Goal: Information Seeking & Learning: Find specific fact

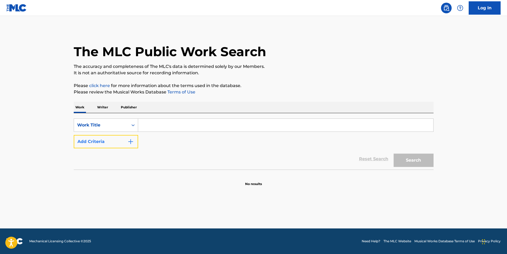
click at [121, 142] on button "Add Criteria" at bounding box center [106, 141] width 64 height 13
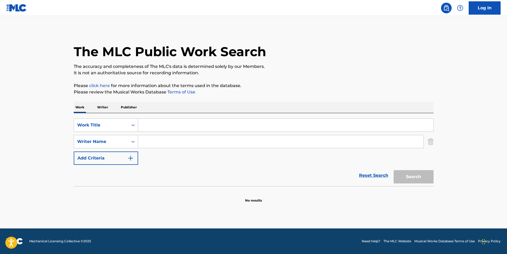
click at [185, 126] on input "Search Form" at bounding box center [285, 125] width 295 height 13
paste input "Love Flow"
type input "Love Flow"
click at [152, 139] on input "Search Form" at bounding box center [280, 141] width 285 height 13
paste input "Reiki Tribe"
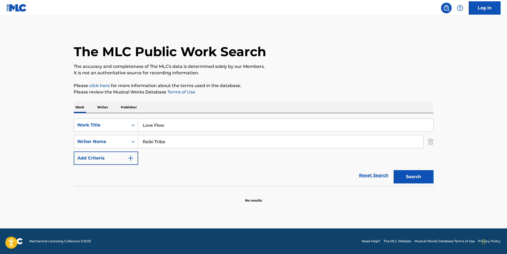
click at [420, 170] on div "Search" at bounding box center [412, 175] width 43 height 21
click at [476, 185] on main "The MLC Public Work Search The accuracy and completeness of The MLC's data is d…" at bounding box center [253, 122] width 507 height 212
paste input "[PERSON_NAME] [PERSON_NAME]"
drag, startPoint x: 180, startPoint y: 144, endPoint x: 125, endPoint y: 146, distance: 54.8
click at [123, 146] on div "SearchWithCriteriad6394026-3b90-42a7-91fe-8e4a9d08eeb3 Writer Name Reiki Tribe" at bounding box center [254, 141] width 360 height 13
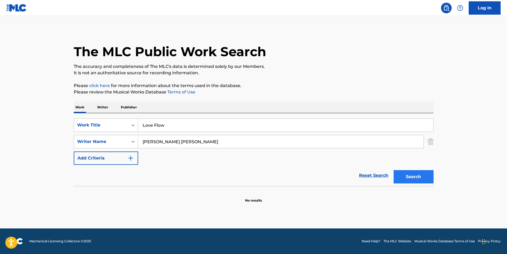
type input "[PERSON_NAME] [PERSON_NAME]"
click at [404, 181] on button "Search" at bounding box center [414, 176] width 40 height 13
click at [407, 186] on section at bounding box center [254, 187] width 360 height 3
click at [404, 179] on button "Search" at bounding box center [414, 176] width 40 height 13
click at [293, 205] on div at bounding box center [254, 203] width 360 height 34
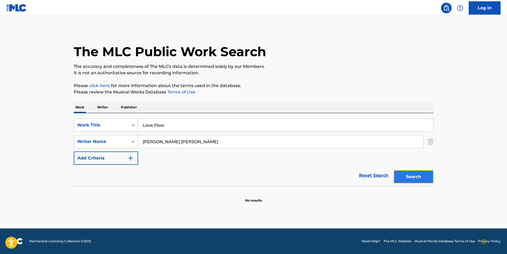
click at [398, 174] on button "Search" at bounding box center [414, 176] width 40 height 13
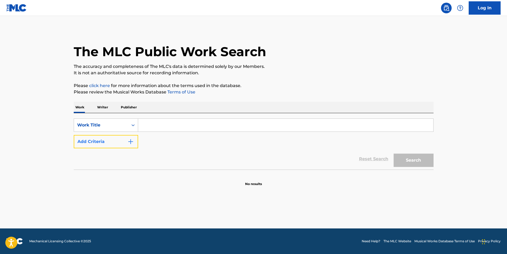
click at [126, 139] on button "Add Criteria" at bounding box center [106, 141] width 64 height 13
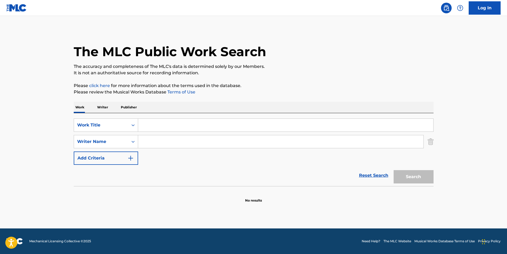
click at [154, 119] on input "Search Form" at bounding box center [285, 125] width 295 height 13
paste input "Love Flow"
type input "Love Flow"
click at [394, 170] on button "Search" at bounding box center [414, 176] width 40 height 13
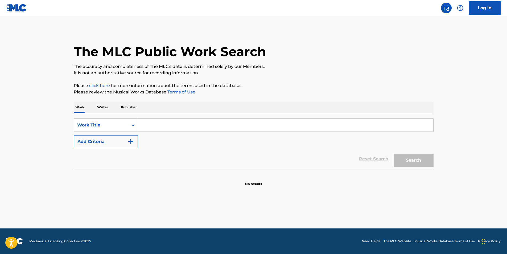
click at [163, 125] on input "Search Form" at bounding box center [285, 125] width 295 height 13
type input "low flow"
click at [394, 154] on button "Search" at bounding box center [414, 160] width 40 height 13
click at [130, 146] on button "Add Criteria" at bounding box center [106, 141] width 64 height 13
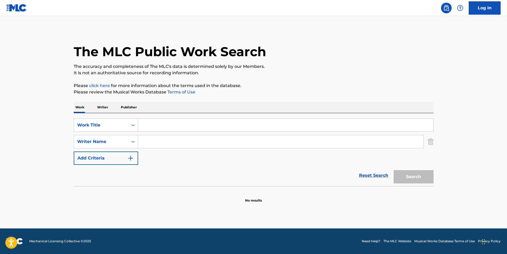
click at [172, 124] on input "Search Form" at bounding box center [285, 125] width 295 height 13
paste input "Love Flow"
type input "Love Flow"
click at [403, 179] on button "Search" at bounding box center [414, 176] width 40 height 13
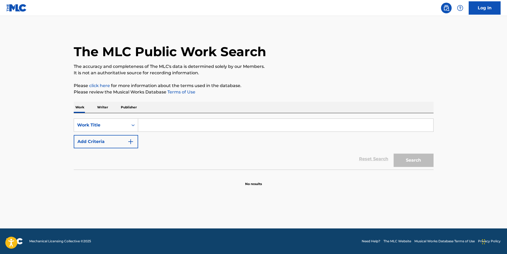
click at [205, 131] on input "Search Form" at bounding box center [285, 125] width 295 height 13
paste input "WHAT IT MEANS TO BE DEFEATED ACOUSTIC"
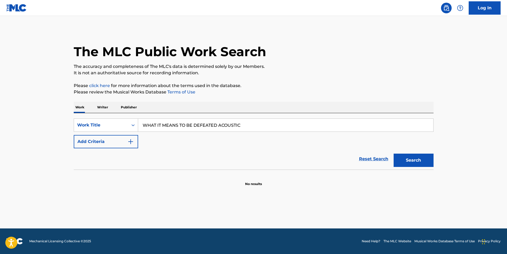
type input "WHAT IT MEANS TO BE DEFEATED ACOUSTIC"
click at [394, 154] on button "Search" at bounding box center [414, 160] width 40 height 13
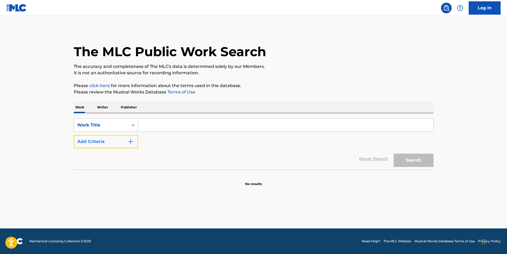
click at [102, 140] on button "Add Criteria" at bounding box center [106, 141] width 64 height 13
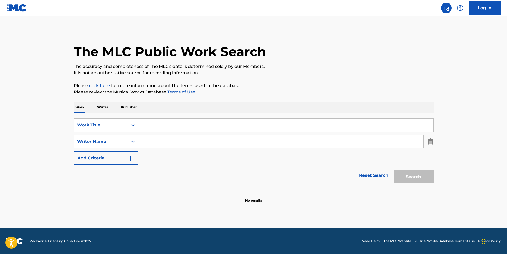
click at [150, 119] on input "Search Form" at bounding box center [285, 125] width 295 height 13
click at [152, 119] on input "Search Form" at bounding box center [285, 125] width 295 height 13
paste input "Love Flow"
click at [394, 170] on button "Search" at bounding box center [414, 176] width 40 height 13
click at [415, 175] on button "Search" at bounding box center [414, 176] width 40 height 13
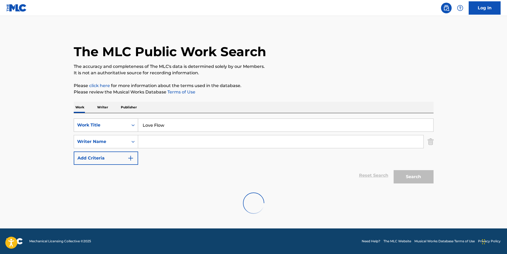
drag, startPoint x: 186, startPoint y: 125, endPoint x: 161, endPoint y: 111, distance: 28.7
click at [96, 125] on div "SearchWithCriteriacfa35454-40fb-4e5d-b606-7baf3607a1ec Work Title Love Flow" at bounding box center [254, 124] width 360 height 13
paste input "WHAT IT MEANS TO BE DEFEATED ACOUSTIC"
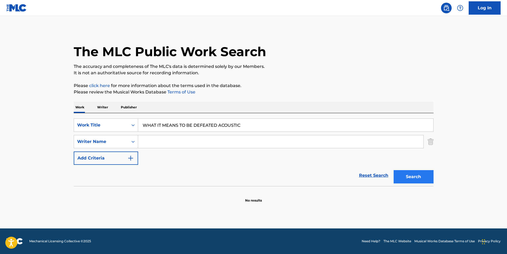
type input "WHAT IT MEANS TO BE DEFEATED ACOUSTIC"
click at [413, 174] on button "Search" at bounding box center [414, 176] width 40 height 13
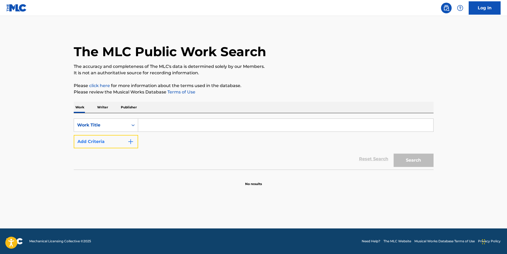
click at [126, 144] on button "Add Criteria" at bounding box center [106, 141] width 64 height 13
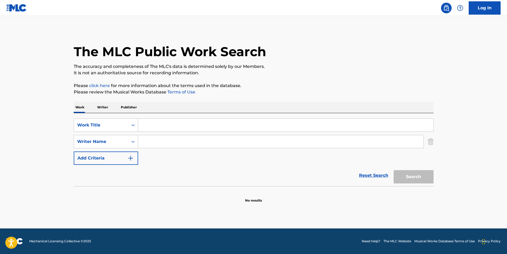
click at [155, 123] on input "Search Form" at bounding box center [285, 125] width 295 height 13
paste input "PICTUREPHONE BLUES"
type input "PICTUREPHONE BLUES"
click at [403, 175] on button "Search" at bounding box center [414, 176] width 40 height 13
drag, startPoint x: 158, startPoint y: 146, endPoint x: 161, endPoint y: 146, distance: 2.9
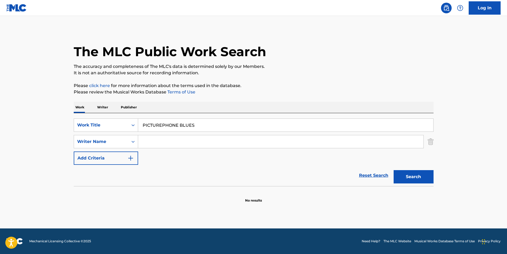
click at [156, 151] on div "SearchWithCriteria43177594-0ec0-4d10-9549-3fd17d29e26a Work Title PICTUREPHONE …" at bounding box center [254, 141] width 360 height 46
paste input "FURUHAUG [PERSON_NAME]"
click at [403, 172] on button "Search" at bounding box center [414, 176] width 40 height 13
click at [402, 177] on button "Search" at bounding box center [414, 176] width 40 height 13
drag, startPoint x: 169, startPoint y: 142, endPoint x: 284, endPoint y: 142, distance: 114.9
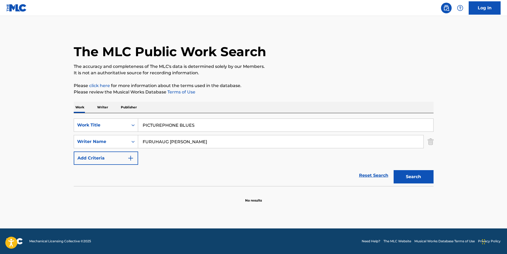
click at [284, 142] on input "FURUHAUG [PERSON_NAME]" at bounding box center [280, 141] width 285 height 13
type input "FURUHAUG"
click at [352, 99] on div "The MLC Public Work Search The accuracy and completeness of The MLC's data is d…" at bounding box center [253, 115] width 373 height 173
click at [420, 174] on button "Search" at bounding box center [414, 176] width 40 height 13
click at [402, 188] on section at bounding box center [254, 187] width 360 height 3
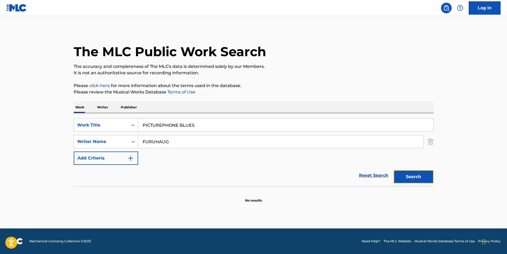
click at [403, 177] on button "Search" at bounding box center [414, 176] width 40 height 13
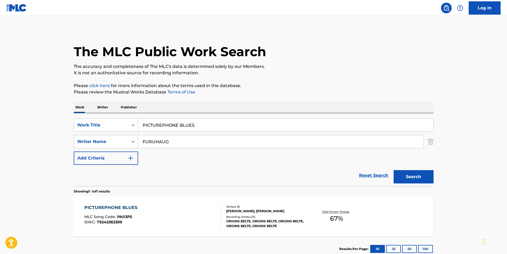
drag, startPoint x: 220, startPoint y: 129, endPoint x: 93, endPoint y: 132, distance: 126.7
click at [96, 131] on div "SearchWithCriteria43177594-0ec0-4d10-9549-3fd17d29e26a Work Title PICTUREPHONE …" at bounding box center [254, 124] width 360 height 13
paste input "Love Flow"
type input "Love Flow"
drag, startPoint x: 201, startPoint y: 142, endPoint x: 125, endPoint y: 144, distance: 76.4
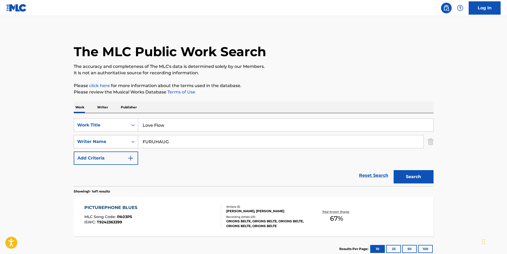
click at [110, 147] on div "SearchWithCriteriae92dbaa4-8bc6-4b8d-93dd-d699124c9611 Writer Name FURUHAUG" at bounding box center [254, 141] width 360 height 13
paste input "[PERSON_NAME] [PERSON_NAME]"
type input "[PERSON_NAME] [PERSON_NAME]"
click at [410, 177] on button "Search" at bounding box center [414, 176] width 40 height 13
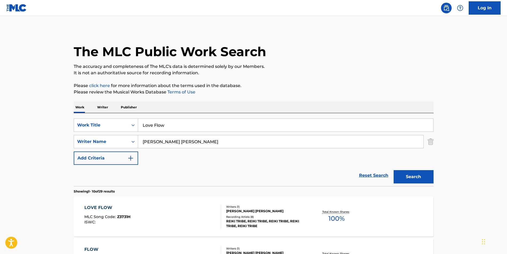
scroll to position [53, 0]
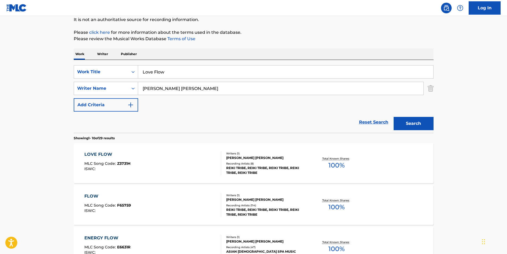
click at [121, 153] on div "LOVE FLOW" at bounding box center [107, 154] width 46 height 6
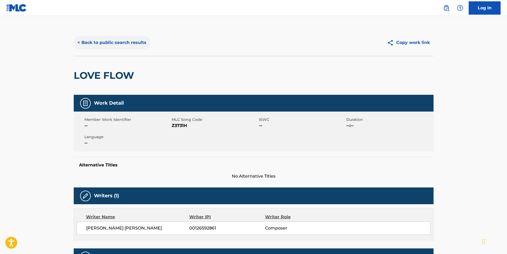
click at [107, 37] on button "< Back to public search results" at bounding box center [112, 42] width 76 height 13
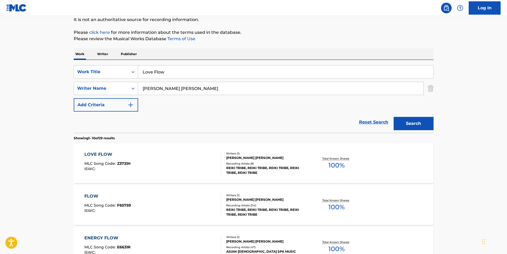
drag, startPoint x: 195, startPoint y: 75, endPoint x: 78, endPoint y: 79, distance: 116.3
click at [78, 79] on div "SearchWithCriteria43177594-0ec0-4d10-9549-3fd17d29e26a Work Title Love Flow Sea…" at bounding box center [254, 88] width 360 height 46
paste input "WHAT IT MEANS TO BE DEFEATED ACOUSTIC"
type input "WHAT IT MEANS TO BE DEFEATED ACOUSTIC"
drag, startPoint x: 217, startPoint y: 87, endPoint x: 89, endPoint y: 105, distance: 129.4
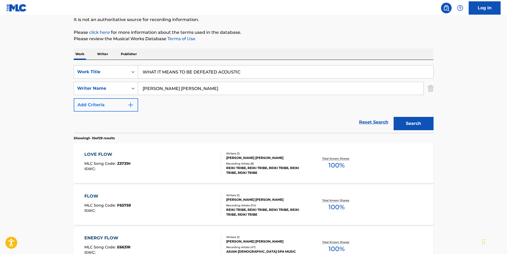
click at [89, 105] on div "SearchWithCriteria43177594-0ec0-4d10-9549-3fd17d29e26a Work Title WHAT IT MEANS…" at bounding box center [254, 88] width 360 height 46
paste input "ALEX RAY POLK"
click at [403, 119] on button "Search" at bounding box center [414, 123] width 40 height 13
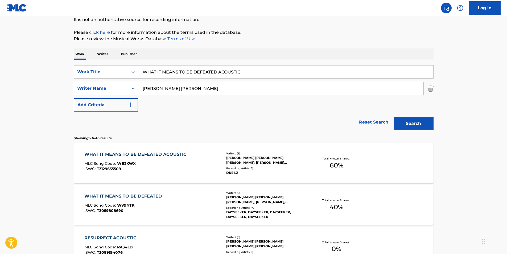
scroll to position [80, 0]
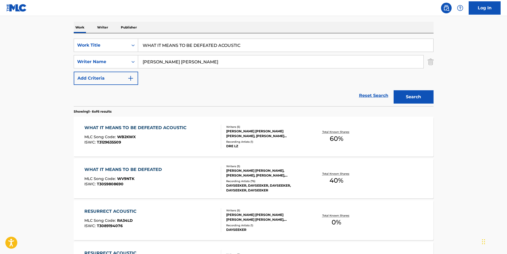
drag, startPoint x: 181, startPoint y: 59, endPoint x: 91, endPoint y: 71, distance: 90.2
click at [92, 71] on div "SearchWithCriteria43177594-0ec0-4d10-9549-3fd17d29e26a Work Title WHAT IT MEANS…" at bounding box center [254, 62] width 360 height 46
paste input "NDREW WRAY SHARP"
click at [400, 95] on button "Search" at bounding box center [414, 96] width 40 height 13
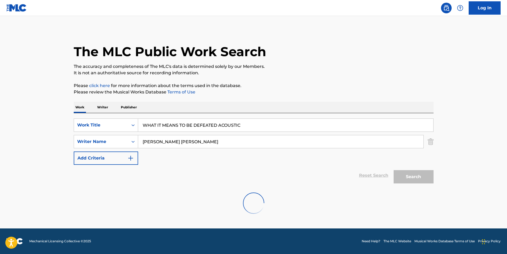
scroll to position [0, 0]
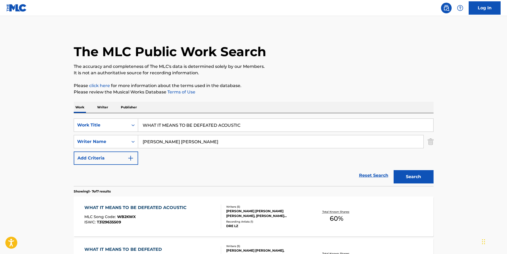
drag, startPoint x: 206, startPoint y: 144, endPoint x: 188, endPoint y: 150, distance: 18.9
click at [81, 150] on div "SearchWithCriteria43177594-0ec0-4d10-9549-3fd17d29e26a Work Title WHAT IT MEANS…" at bounding box center [254, 141] width 360 height 46
paste input "GIOVANNI NICHOLAS SGAMBELLURI"
click at [412, 178] on button "Search" at bounding box center [414, 176] width 40 height 13
drag, startPoint x: 269, startPoint y: 146, endPoint x: 93, endPoint y: 157, distance: 176.3
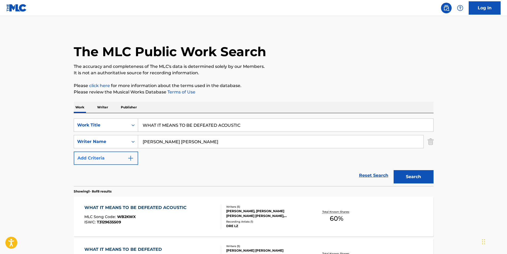
click at [93, 157] on div "SearchWithCriteria43177594-0ec0-4d10-9549-3fd17d29e26a Work Title WHAT IT MEANS…" at bounding box center [254, 141] width 360 height 46
paste input "MICHAEL JAMES KARLE"
drag, startPoint x: 399, startPoint y: 170, endPoint x: 416, endPoint y: 170, distance: 16.2
click at [406, 170] on button "Search" at bounding box center [414, 176] width 40 height 13
paste input "RORY SPENCER RODRIGUEZ"
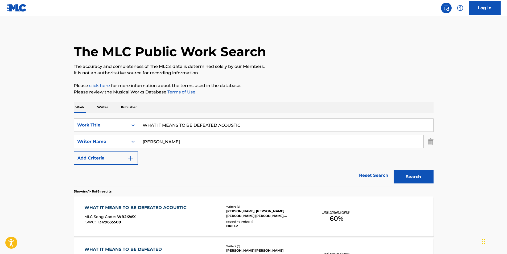
drag, startPoint x: 239, startPoint y: 140, endPoint x: 86, endPoint y: 150, distance: 153.6
click at [86, 150] on div "SearchWithCriteria43177594-0ec0-4d10-9549-3fd17d29e26a Work Title WHAT IT MEANS…" at bounding box center [254, 141] width 360 height 46
type input "RORY SPENCER RODRIGUEZ"
click at [418, 175] on button "Search" at bounding box center [414, 176] width 40 height 13
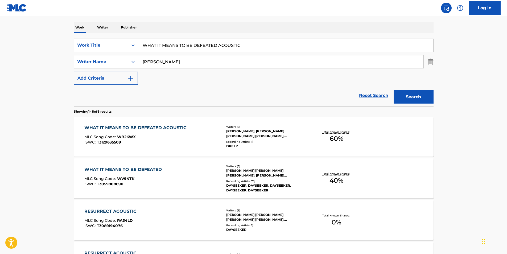
scroll to position [133, 0]
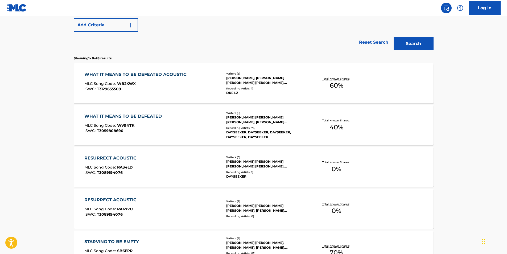
click at [192, 98] on div "WHAT IT MEANS TO BE DEFEATED ACOUSTIC MLC Song Code : WB2KWX ISWC : T3129635509…" at bounding box center [254, 83] width 360 height 40
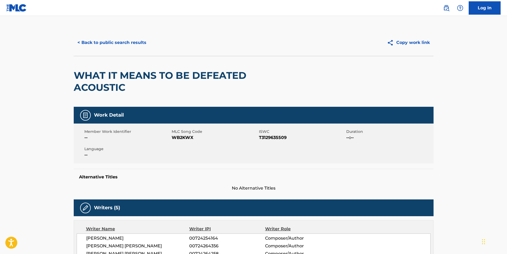
click at [188, 136] on span "WB2KWX" at bounding box center [215, 137] width 86 height 6
copy span "WB2KWX"
click at [88, 42] on button "< Back to public search results" at bounding box center [112, 42] width 76 height 13
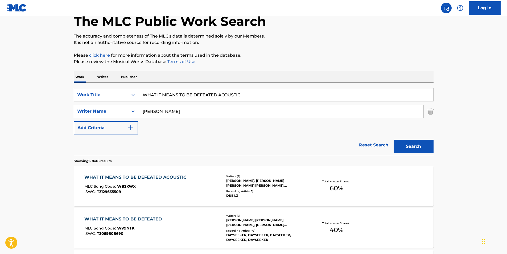
scroll to position [4, 0]
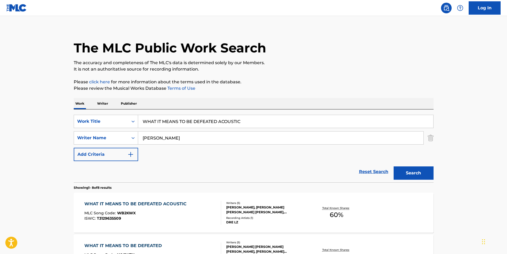
drag, startPoint x: 263, startPoint y: 117, endPoint x: -1, endPoint y: 141, distance: 265.6
click at [0, 141] on html "Accessibility Screen-Reader Guide, Feedback, and Issue Reporting | New window 0…" at bounding box center [253, 123] width 507 height 254
paste input "PICTUREPHONE BLUES"
type input "PICTUREPHONE BLUES"
drag, startPoint x: 220, startPoint y: 134, endPoint x: 108, endPoint y: 148, distance: 112.7
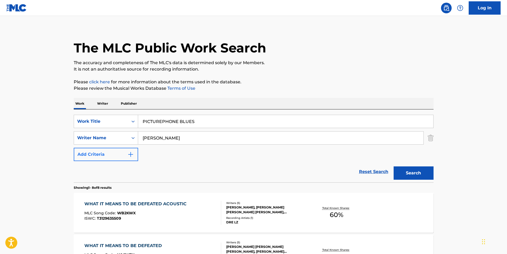
click at [95, 148] on div "SearchWithCriteria43177594-0ec0-4d10-9549-3fd17d29e26a Work Title PICTUREPHONE …" at bounding box center [254, 138] width 360 height 46
paste input "Orions Belte"
click at [406, 169] on button "Search" at bounding box center [414, 172] width 40 height 13
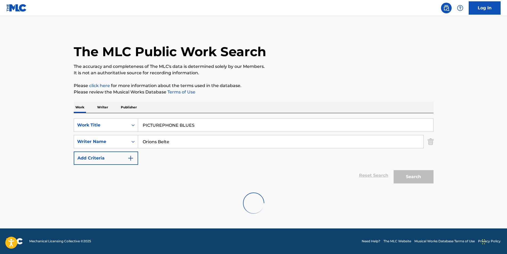
scroll to position [0, 0]
drag, startPoint x: 179, startPoint y: 143, endPoint x: 134, endPoint y: 149, distance: 45.6
click at [109, 145] on div "SearchWithCriteriae92dbaa4-8bc6-4b8d-93dd-d699124c9611 Writer Name Orions Belte" at bounding box center [254, 141] width 360 height 13
paste input "FURUHAUG Kim Aag"
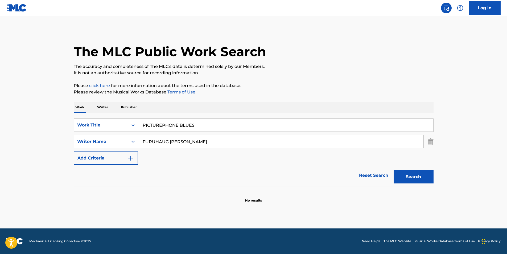
click at [425, 184] on div "Search" at bounding box center [412, 175] width 43 height 21
click at [424, 179] on button "Search" at bounding box center [414, 176] width 40 height 13
drag, startPoint x: 168, startPoint y: 142, endPoint x: 268, endPoint y: 142, distance: 100.3
click at [266, 142] on input "FURUHAUG Kim Aage" at bounding box center [280, 141] width 285 height 13
click at [376, 82] on div "The MLC Public Work Search The accuracy and completeness of The MLC's data is d…" at bounding box center [253, 115] width 373 height 173
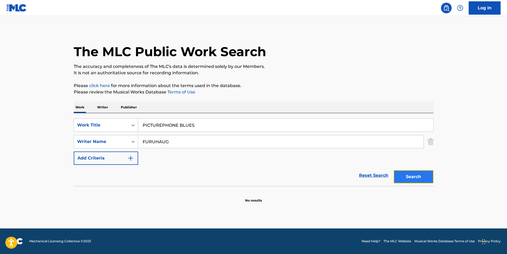
click at [417, 175] on button "Search" at bounding box center [414, 176] width 40 height 13
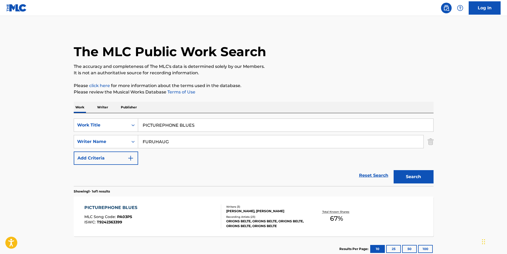
paste input "HOLM Chris"
drag, startPoint x: 186, startPoint y: 140, endPoint x: 130, endPoint y: 148, distance: 56.3
click at [130, 148] on div "SearchWithCriteria43177594-0ec0-4d10-9549-3fd17d29e26a Work Title PICTUREPHONE …" at bounding box center [254, 141] width 360 height 46
click at [399, 172] on button "Search" at bounding box center [414, 176] width 40 height 13
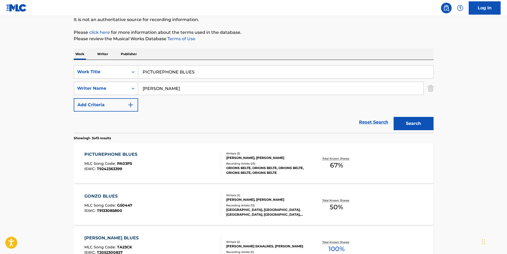
paste input "BLOMSTROEM Oeyvind"
drag, startPoint x: 223, startPoint y: 85, endPoint x: 96, endPoint y: 92, distance: 127.7
click at [96, 92] on div "SearchWithCriteriae92dbaa4-8bc6-4b8d-93dd-d699124c9611 Writer Name HOLM Chris" at bounding box center [254, 88] width 360 height 13
click at [289, 53] on div "Work Writer Publisher" at bounding box center [254, 53] width 360 height 11
click at [427, 119] on button "Search" at bounding box center [414, 123] width 40 height 13
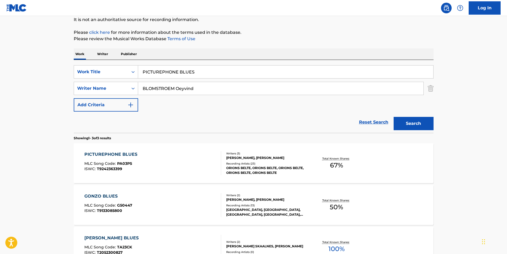
scroll to position [0, 0]
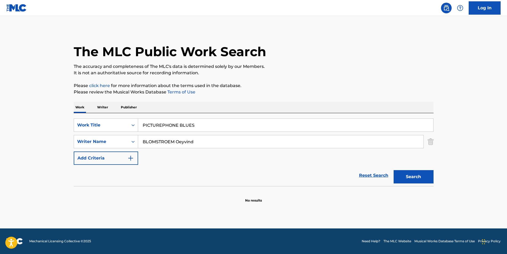
click at [168, 143] on input "BLOMSTROEM Oeyvind" at bounding box center [280, 141] width 285 height 13
click at [394, 170] on button "Search" at bounding box center [414, 176] width 40 height 13
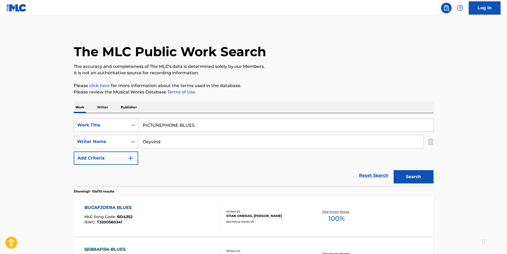
scroll to position [80, 0]
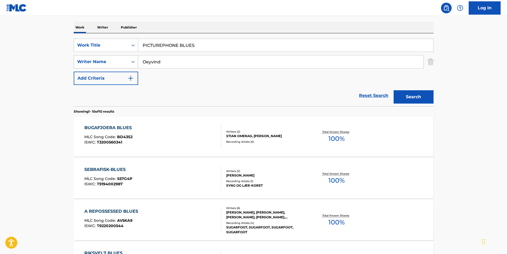
drag, startPoint x: 167, startPoint y: 63, endPoint x: 109, endPoint y: 62, distance: 58.8
click at [97, 62] on div "SearchWithCriteriae92dbaa4-8bc6-4b8d-93dd-d699124c9611 Writer Name Oeyvind" at bounding box center [254, 61] width 360 height 13
paste input "BLOMSTROEM"
click at [182, 64] on input "BLOMSTROEM Oeyvind" at bounding box center [280, 61] width 285 height 13
type input "BLOMSTROEM"
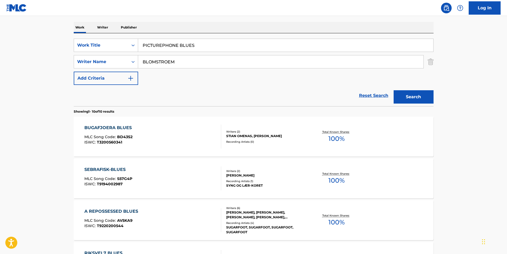
click at [394, 90] on button "Search" at bounding box center [414, 96] width 40 height 13
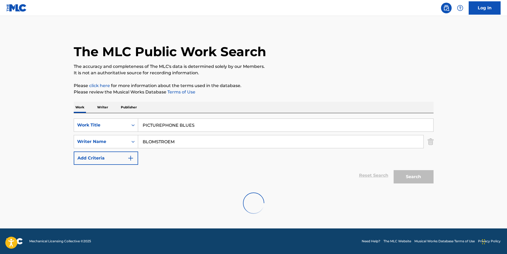
scroll to position [0, 0]
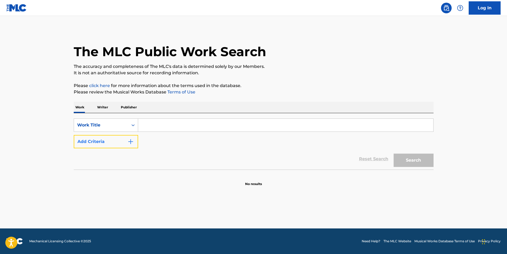
click at [115, 145] on button "Add Criteria" at bounding box center [106, 141] width 64 height 13
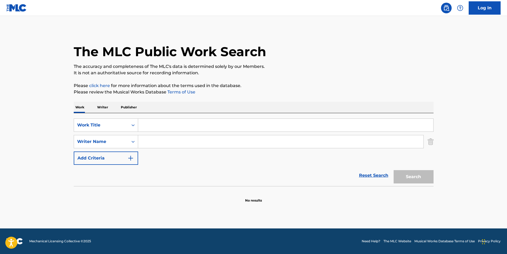
click at [176, 125] on input "Search Form" at bounding box center [285, 125] width 295 height 13
paste input "PICTUREPHONE BLUES"
type input "PICTUREPHONE BLUES"
click at [394, 170] on button "Search" at bounding box center [414, 176] width 40 height 13
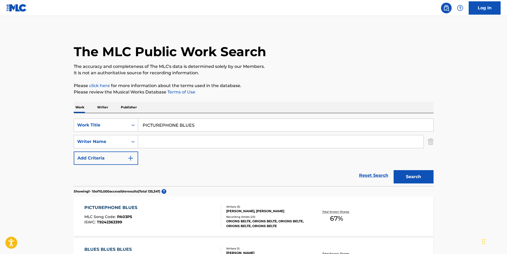
click at [166, 140] on input "Search Form" at bounding box center [280, 141] width 285 height 13
click at [0, 215] on html "Accessibility Screen-Reader Guide, Feedback, and Issue Reporting | New window 0…" at bounding box center [253, 127] width 507 height 254
click at [93, 220] on span "ISWC :" at bounding box center [90, 222] width 13 height 5
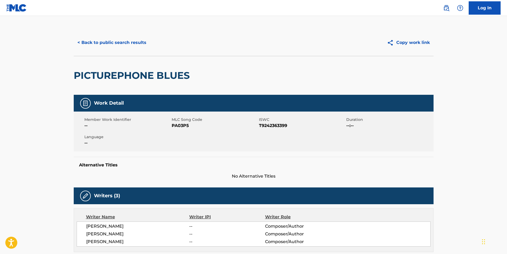
click at [171, 127] on div "Member Work Identifier --" at bounding box center [127, 123] width 87 height 12
click at [173, 126] on span "PA03P5" at bounding box center [215, 125] width 86 height 6
copy span "PA03P5"
click at [135, 40] on button "< Back to public search results" at bounding box center [112, 42] width 76 height 13
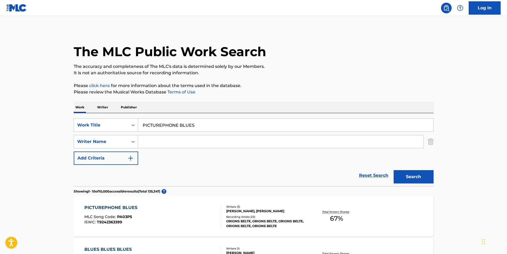
scroll to position [106, 0]
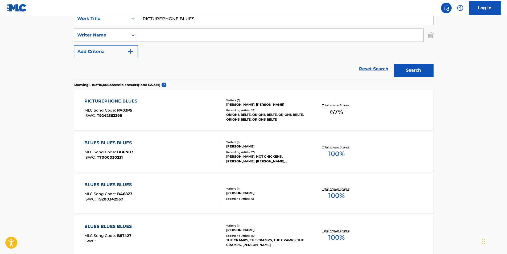
paste input "Fovame"
drag, startPoint x: 210, startPoint y: 20, endPoint x: 8, endPoint y: 57, distance: 204.7
click at [34, 49] on main "The MLC Public Work Search The accuracy and completeness of The MLC's data is d…" at bounding box center [253, 223] width 507 height 626
type input "Fovame"
click at [0, 99] on html "Accessibility Screen-Reader Guide, Feedback, and Issue Reporting | New window 0…" at bounding box center [253, 21] width 507 height 254
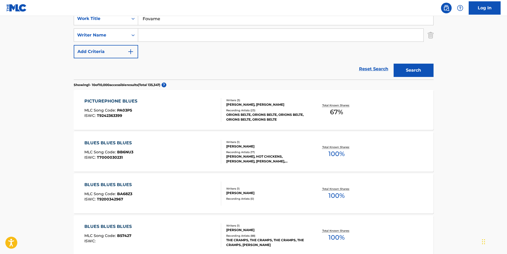
click at [173, 34] on input "Search Form" at bounding box center [280, 35] width 285 height 13
paste input "Sigma"
type input "Sigma"
click at [425, 68] on button "Search" at bounding box center [414, 70] width 40 height 13
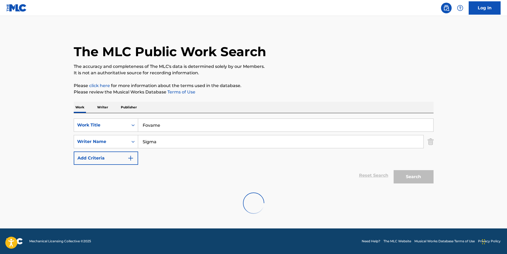
scroll to position [0, 0]
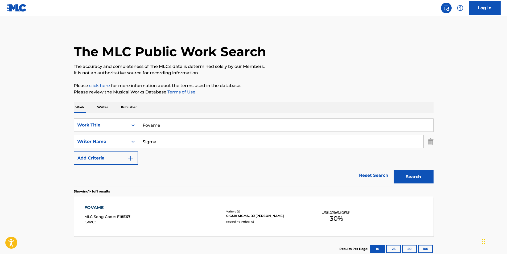
click at [121, 216] on span "FI8E67" at bounding box center [123, 216] width 13 height 5
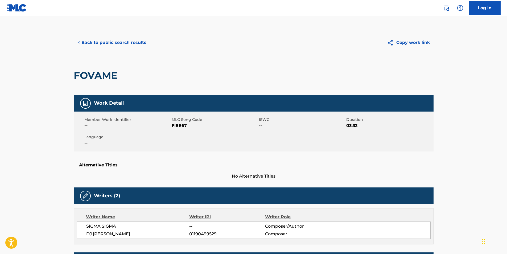
click at [180, 127] on span "FI8E67" at bounding box center [215, 125] width 86 height 6
copy span "FI8E67"
click at [128, 44] on button "< Back to public search results" at bounding box center [112, 42] width 76 height 13
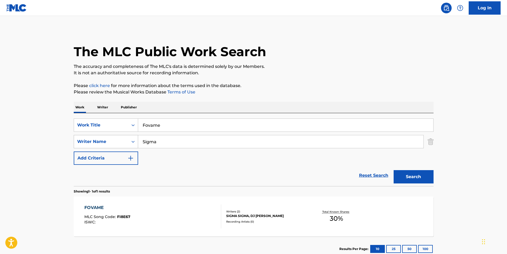
drag, startPoint x: 166, startPoint y: 136, endPoint x: 127, endPoint y: 146, distance: 39.6
click at [129, 145] on div "SearchWithCriteriae3782f5a-b78e-4740-be2a-09694e289767 Writer Name Sigma" at bounding box center [254, 141] width 360 height 13
paste input "obolev [PERSON_NAME]"
click at [407, 179] on button "Search" at bounding box center [414, 176] width 40 height 13
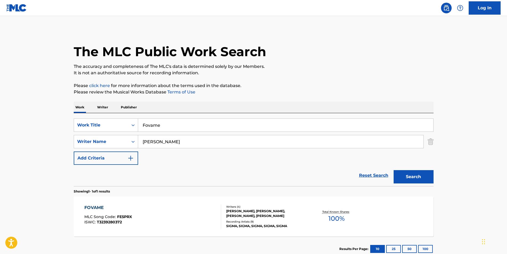
drag, startPoint x: 191, startPoint y: 142, endPoint x: 91, endPoint y: 166, distance: 102.5
click at [91, 166] on form "SearchWithCriteria76b517dc-745f-4658-9c4a-80c237623184 Work Title Fovame Search…" at bounding box center [254, 152] width 360 height 68
paste input "[GEOGRAPHIC_DATA]"
click at [403, 172] on button "Search" at bounding box center [414, 176] width 40 height 13
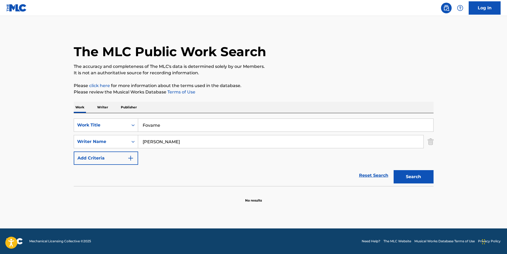
click at [163, 139] on input "[PERSON_NAME]" at bounding box center [280, 141] width 285 height 13
click at [394, 170] on button "Search" at bounding box center [414, 176] width 40 height 13
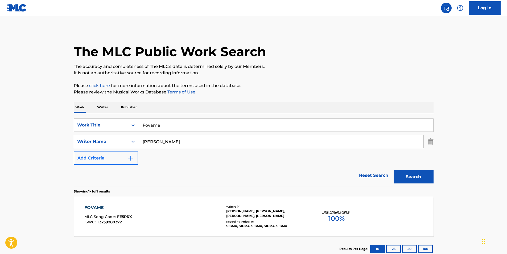
drag, startPoint x: 209, startPoint y: 143, endPoint x: 105, endPoint y: 157, distance: 105.3
click at [105, 157] on div "SearchWithCriteria76b517dc-745f-4658-9c4a-80c237623184 Work Title Fovame Search…" at bounding box center [254, 141] width 360 height 46
paste input "[PERSON_NAME]"
click at [402, 180] on button "Search" at bounding box center [414, 176] width 40 height 13
paste input "[PERSON_NAME]"
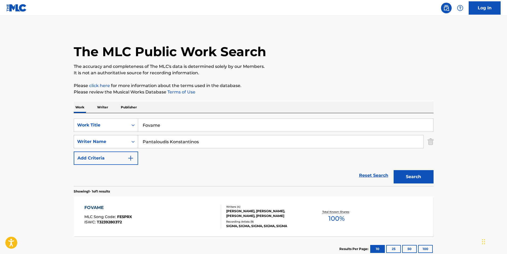
drag, startPoint x: 216, startPoint y: 142, endPoint x: 104, endPoint y: 143, distance: 112.0
click at [104, 143] on div "SearchWithCriteriae3782f5a-b78e-4740-be2a-09694e289767 Writer Name [PERSON_NAME]" at bounding box center [254, 141] width 360 height 13
type input "Pantaloudis Konstantinos"
click at [400, 174] on button "Search" at bounding box center [414, 176] width 40 height 13
click at [102, 206] on div "FOVAME" at bounding box center [108, 207] width 48 height 6
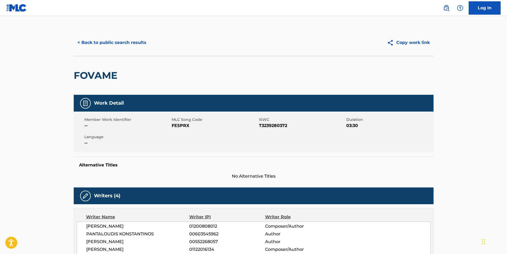
click at [183, 125] on span "FE5PRX" at bounding box center [215, 125] width 86 height 6
copy span "FE5PRX"
click at [118, 38] on button "< Back to public search results" at bounding box center [112, 42] width 76 height 13
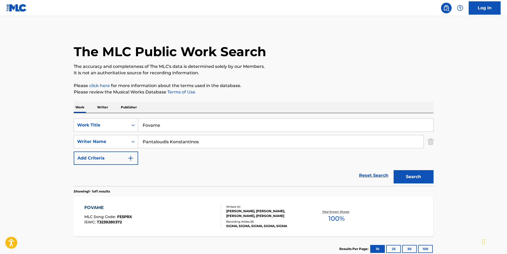
drag, startPoint x: 165, startPoint y: 126, endPoint x: 3, endPoint y: 141, distance: 163.0
click at [79, 129] on div "SearchWithCriteria76b517dc-745f-4658-9c4a-80c237623184 Work Title Fovame" at bounding box center [254, 124] width 360 height 13
paste input "Mehrfachtater"
type input "Mehrfachtater"
click at [0, 142] on html "Accessibility Screen-Reader Guide, Feedback, and Issue Reporting | New window 0…" at bounding box center [253, 127] width 507 height 254
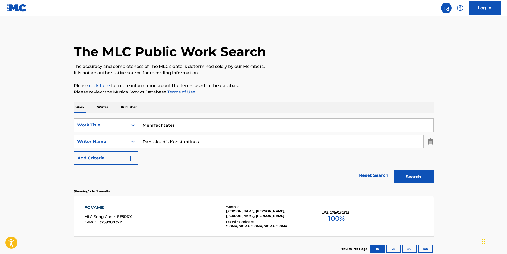
drag, startPoint x: 215, startPoint y: 142, endPoint x: 116, endPoint y: 144, distance: 98.5
click at [118, 143] on div "SearchWithCriteriae3782f5a-b78e-4740-be2a-09694e289767 Writer Name [PERSON_NAME]" at bounding box center [254, 141] width 360 height 13
paste input "[PERSON_NAME]"
click at [315, 72] on p "It is not an authoritative source for recording information." at bounding box center [254, 73] width 360 height 6
click at [407, 168] on div "Search" at bounding box center [412, 175] width 43 height 21
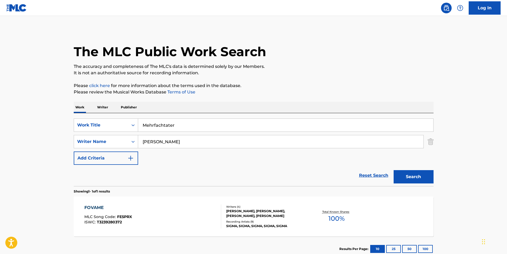
click at [407, 169] on div "Search" at bounding box center [412, 175] width 43 height 21
click at [419, 182] on button "Search" at bounding box center [414, 176] width 40 height 13
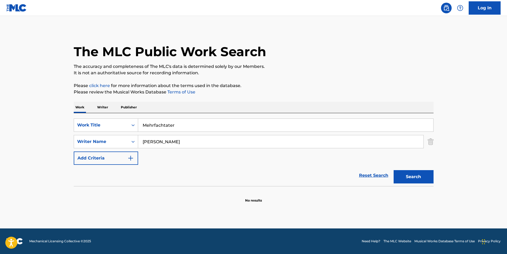
drag, startPoint x: 154, startPoint y: 143, endPoint x: 40, endPoint y: 143, distance: 113.9
click at [40, 143] on main "The MLC Public Work Search The accuracy and completeness of The MLC's data is d…" at bounding box center [253, 122] width 507 height 212
paste input "[PERSON_NAME]"
type input "[PERSON_NAME]"
click at [299, 64] on p "The accuracy and completeness of The MLC's data is determined solely by our Mem…" at bounding box center [254, 66] width 360 height 6
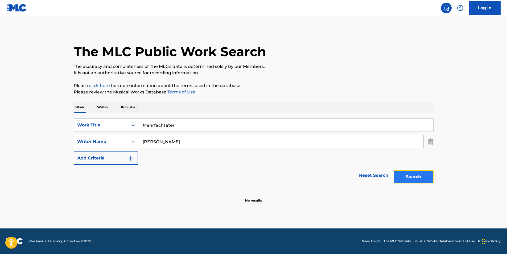
click at [416, 174] on button "Search" at bounding box center [414, 176] width 40 height 13
paste input "NOVELIST"
drag, startPoint x: 190, startPoint y: 121, endPoint x: 82, endPoint y: 128, distance: 108.0
click at [82, 128] on div "SearchWithCriteria76b517dc-745f-4658-9c4a-80c237623184 Work Title Mehrfachtater" at bounding box center [254, 124] width 360 height 13
type input "NOVELIST"
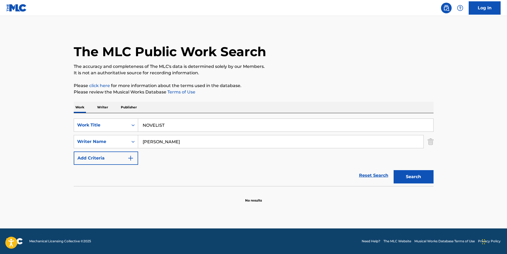
drag, startPoint x: 210, startPoint y: 141, endPoint x: 138, endPoint y: 154, distance: 72.8
click at [43, 145] on main "The MLC Public Work Search The accuracy and completeness of The MLC's data is d…" at bounding box center [253, 122] width 507 height 212
paste input "Whether, I"
click at [397, 173] on button "Search" at bounding box center [414, 176] width 40 height 13
drag, startPoint x: 214, startPoint y: 143, endPoint x: 100, endPoint y: 157, distance: 115.3
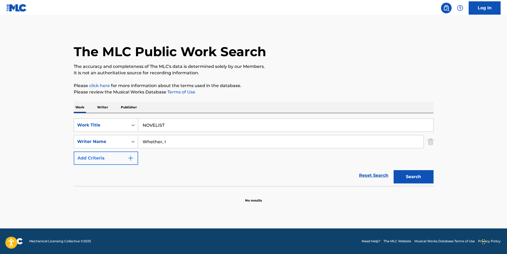
click at [100, 157] on div "SearchWithCriteria76b517dc-745f-4658-9c4a-80c237623184 Work Title NOVELIST Sear…" at bounding box center [254, 141] width 360 height 46
paste input "[PERSON_NAME] [PERSON_NAME]"
click at [408, 177] on button "Search" at bounding box center [414, 176] width 40 height 13
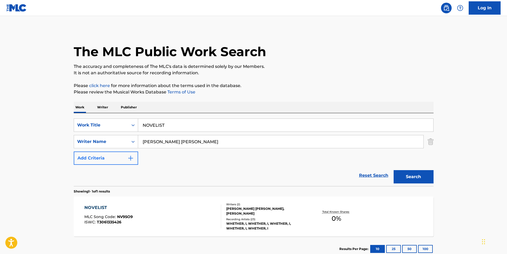
drag, startPoint x: 250, startPoint y: 147, endPoint x: 112, endPoint y: 151, distance: 138.2
click at [102, 152] on div "SearchWithCriteria76b517dc-745f-4658-9c4a-80c237623184 Work Title NOVELIST Sear…" at bounding box center [254, 141] width 360 height 46
paste input "[PERSON_NAME]"
type input "[PERSON_NAME]"
click at [407, 176] on button "Search" at bounding box center [414, 176] width 40 height 13
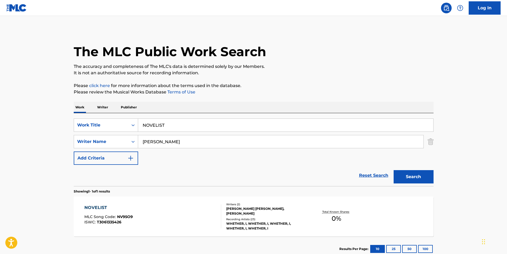
click at [183, 213] on div "NOVELIST MLC Song Code : NV95O9 ISWC : T3061335426" at bounding box center [152, 216] width 137 height 24
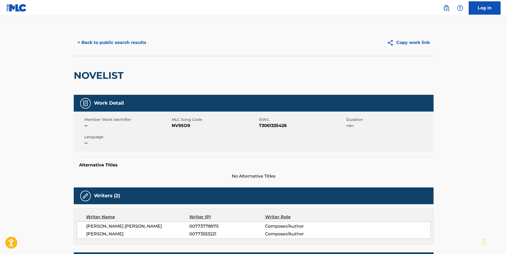
click at [177, 126] on span "NV95O9" at bounding box center [215, 125] width 86 height 6
copy span "NV95O9"
click at [91, 42] on button "< Back to public search results" at bounding box center [112, 42] width 76 height 13
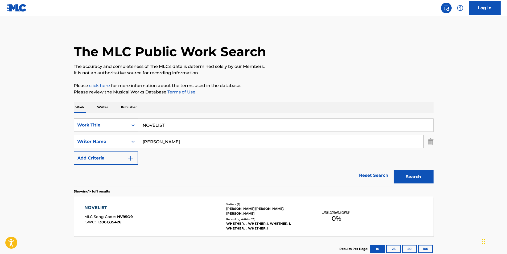
paste input "Sounds of Nature - Attunements"
drag, startPoint x: 162, startPoint y: 127, endPoint x: 116, endPoint y: 130, distance: 45.6
click at [116, 130] on div "SearchWithCriteria76b517dc-745f-4658-9c4a-80c237623184 Work Title Sounds of Nat…" at bounding box center [254, 124] width 360 height 13
type input "Sounds of Nature - Attunements"
drag, startPoint x: 193, startPoint y: 142, endPoint x: 102, endPoint y: 150, distance: 91.1
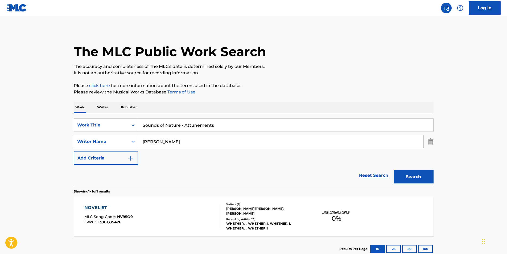
click at [102, 150] on div "SearchWithCriteria76b517dc-745f-4658-9c4a-80c237623184 Work Title Sounds of Nat…" at bounding box center [254, 141] width 360 height 46
paste input "Massage Tribe"
click at [417, 180] on button "Search" at bounding box center [414, 176] width 40 height 13
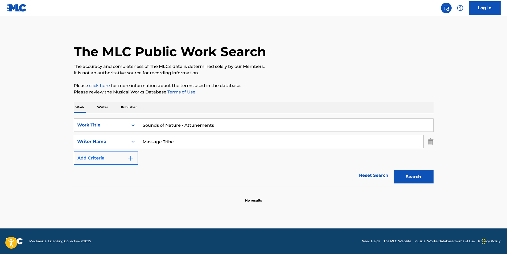
drag, startPoint x: 215, startPoint y: 144, endPoint x: 135, endPoint y: 154, distance: 80.4
click at [64, 154] on main "The MLC Public Work Search The accuracy and completeness of The MLC's data is d…" at bounding box center [253, 122] width 507 height 212
paste input "[PERSON_NAME] [PERSON_NAME]"
type input "[PERSON_NAME] [PERSON_NAME]"
click at [422, 179] on button "Search" at bounding box center [414, 176] width 40 height 13
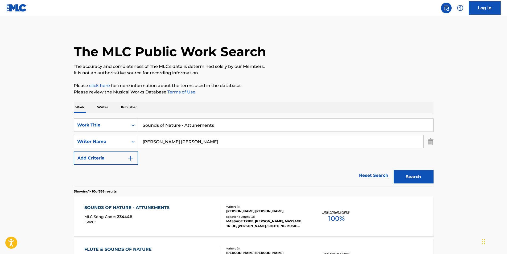
scroll to position [53, 0]
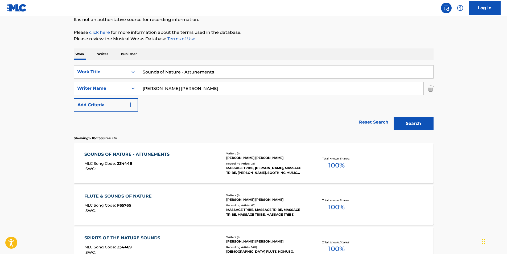
click at [125, 168] on div "ISWC :" at bounding box center [128, 169] width 88 height 4
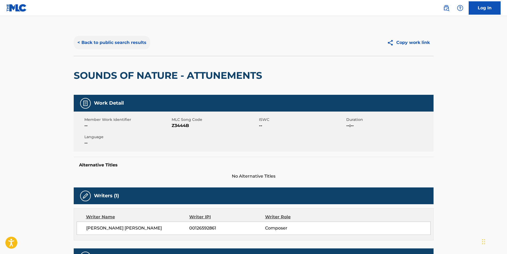
click at [96, 44] on button "< Back to public search results" at bounding box center [112, 42] width 76 height 13
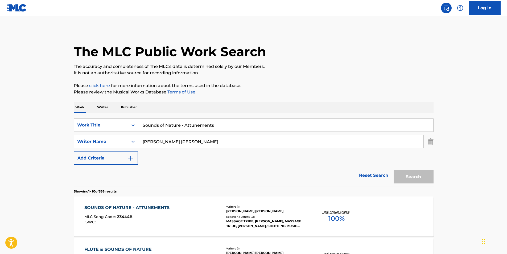
scroll to position [53, 0]
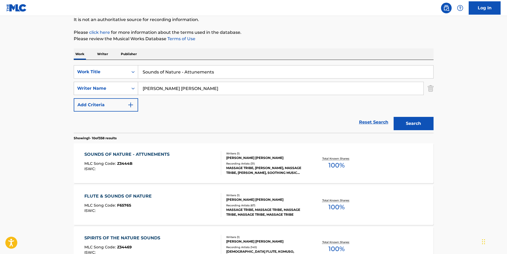
paste input "Mein Gerat"
drag, startPoint x: 232, startPoint y: 75, endPoint x: 77, endPoint y: 91, distance: 155.2
click at [94, 82] on div "SearchWithCriteria76b517dc-745f-4658-9c4a-80c237623184 Work Title Sounds of Nat…" at bounding box center [254, 88] width 360 height 46
type input "Mein Gerat"
paste input "[PERSON_NAME]"
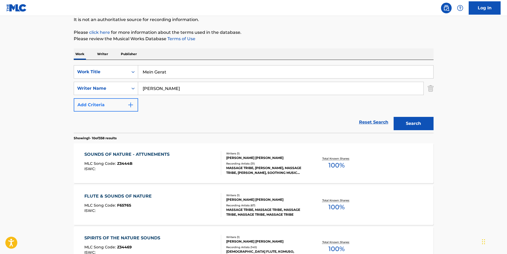
drag, startPoint x: 186, startPoint y: 94, endPoint x: 136, endPoint y: 99, distance: 50.3
click at [136, 99] on div "SearchWithCriteria76b517dc-745f-4658-9c4a-80c237623184 Work Title Mein Gerat Se…" at bounding box center [254, 88] width 360 height 46
type input "[PERSON_NAME]"
click at [410, 120] on button "Search" at bounding box center [414, 123] width 40 height 13
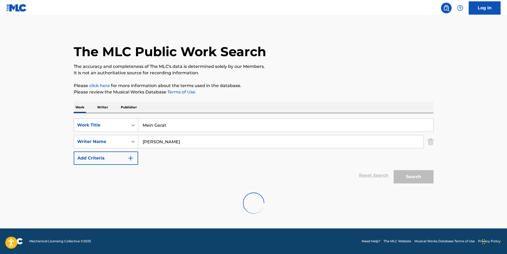
scroll to position [0, 0]
drag, startPoint x: 183, startPoint y: 122, endPoint x: 86, endPoint y: 127, distance: 97.8
click at [86, 127] on div "SearchWithCriteria76b517dc-745f-4658-9c4a-80c237623184 Work Title Mein Gerat" at bounding box center [254, 124] width 360 height 13
paste input "Eu Tambem Ja"
type input "Eu Tambem Ja"
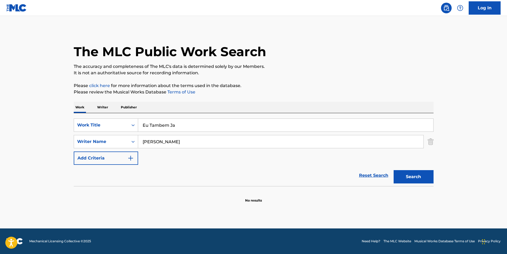
drag, startPoint x: 230, startPoint y: 138, endPoint x: 208, endPoint y: 154, distance: 26.7
click at [119, 153] on div "SearchWithCriteria76b517dc-745f-4658-9c4a-80c237623184 Work Title Eu Tambem Ja …" at bounding box center [254, 141] width 360 height 46
paste input "Musical JM"
click at [408, 171] on button "Search" at bounding box center [414, 176] width 40 height 13
drag, startPoint x: 101, startPoint y: 146, endPoint x: 250, endPoint y: 147, distance: 148.5
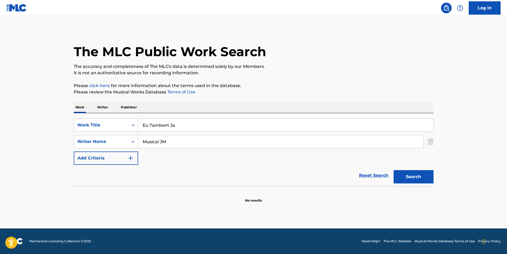
click at [85, 147] on div "SearchWithCriteriae3782f5a-b78e-4740-be2a-09694e289767 Writer Name Musical JM" at bounding box center [254, 141] width 360 height 13
paste input "[PERSON_NAME]"
type input "[PERSON_NAME]"
click at [415, 179] on button "Search" at bounding box center [414, 176] width 40 height 13
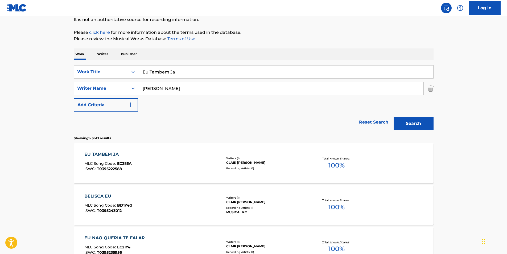
scroll to position [80, 0]
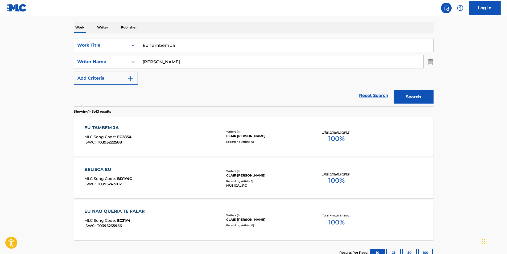
click at [125, 131] on div "EU TAMBEM JA" at bounding box center [107, 128] width 47 height 6
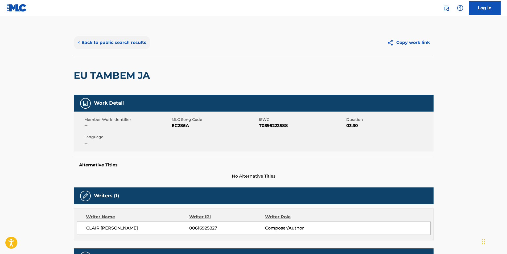
click at [102, 42] on button "< Back to public search results" at bounding box center [112, 42] width 76 height 13
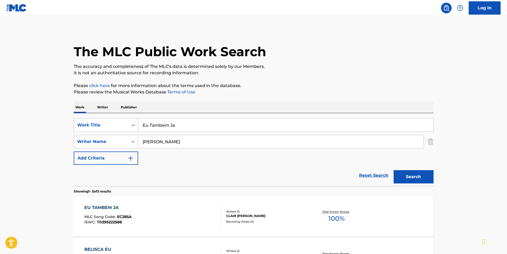
scroll to position [80, 0]
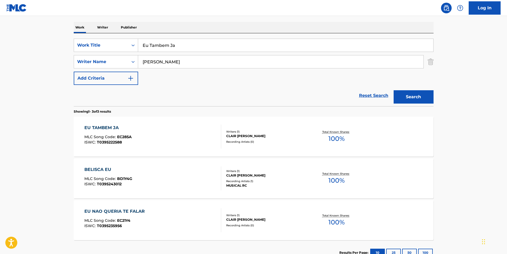
drag, startPoint x: 199, startPoint y: 50, endPoint x: 98, endPoint y: 52, distance: 101.1
click at [98, 52] on div "SearchWithCriteria76b517dc-745f-4658-9c4a-80c237623184 Work Title Eu Tambem Ja …" at bounding box center [254, 62] width 360 height 46
paste input "Ausenci"
type input "Ausencia"
click at [15, 93] on main "The MLC Public Work Search The accuracy and completeness of The MLC's data is d…" at bounding box center [253, 102] width 507 height 332
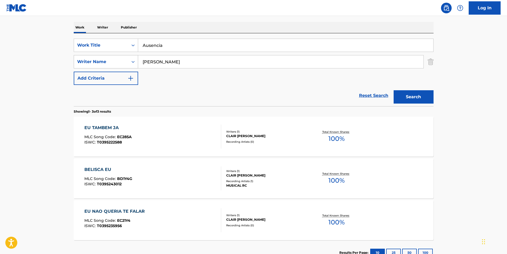
paste input "Tche Barbaridade"
drag, startPoint x: 205, startPoint y: 64, endPoint x: 104, endPoint y: 68, distance: 101.2
click at [104, 68] on div "SearchWithCriteriae3782f5a-b78e-4740-be2a-09694e289767 Writer Name [PERSON_NAME]" at bounding box center [254, 61] width 360 height 13
click at [426, 101] on button "Search" at bounding box center [414, 96] width 40 height 13
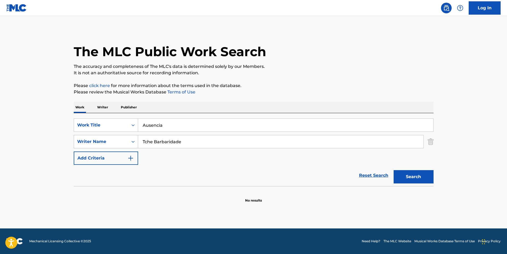
paste input "[PERSON_NAME] Noms"
drag, startPoint x: 210, startPoint y: 140, endPoint x: 107, endPoint y: 146, distance: 102.6
click at [107, 146] on div "SearchWithCriteriae3782f5a-b78e-4740-be2a-09694e289767 Writer Name Tche Barbari…" at bounding box center [254, 141] width 360 height 13
type input "[PERSON_NAME] Noms"
click at [255, 77] on div "The MLC Public Work Search The accuracy and completeness of The MLC's data is d…" at bounding box center [253, 115] width 373 height 173
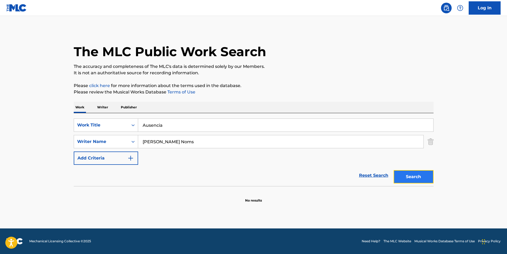
click at [404, 171] on button "Search" at bounding box center [414, 176] width 40 height 13
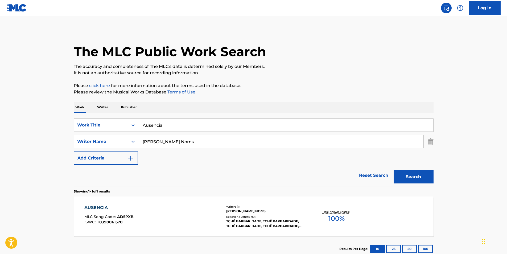
click at [166, 198] on div "AUSENCIA MLC Song Code : AD5PXB ISWC : T0390061570 Writers ( 1 ) [PERSON_NAME] …" at bounding box center [254, 216] width 360 height 40
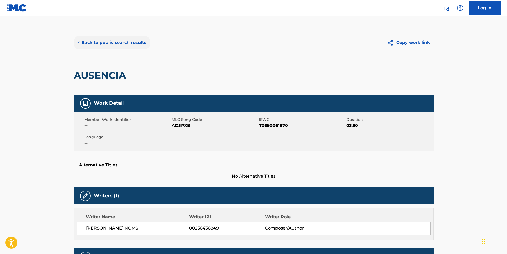
click at [120, 47] on button "< Back to public search results" at bounding box center [112, 42] width 76 height 13
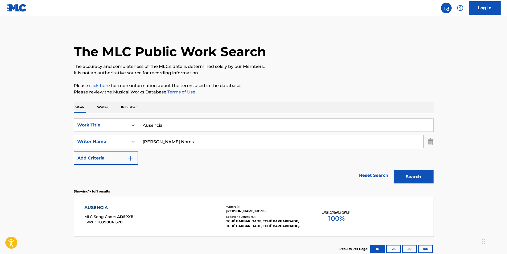
scroll to position [36, 0]
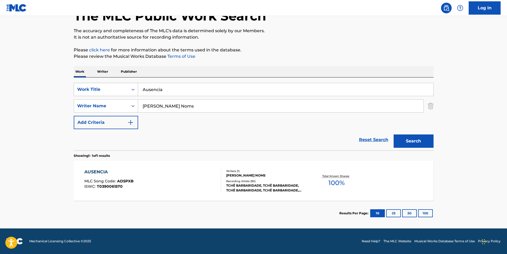
paste input "Fiery Father"
drag, startPoint x: 178, startPoint y: 91, endPoint x: 99, endPoint y: 93, distance: 79.6
click at [102, 93] on div "SearchWithCriteria76b517dc-745f-4658-9c4a-80c237623184 Work Title Fiery Father" at bounding box center [254, 89] width 360 height 13
type input "Fiery Father"
paste input "[PERSON_NAME]"
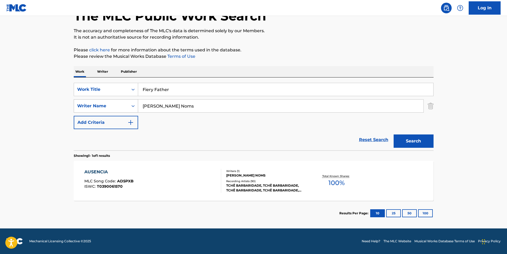
drag, startPoint x: 207, startPoint y: 108, endPoint x: 112, endPoint y: 111, distance: 95.0
click at [112, 111] on div "SearchWithCriteriae3782f5a-b78e-4740-be2a-09694e289767 Writer Name [PERSON_NAME]" at bounding box center [254, 105] width 360 height 13
type input "[PERSON_NAME]"
click at [417, 142] on button "Search" at bounding box center [414, 140] width 40 height 13
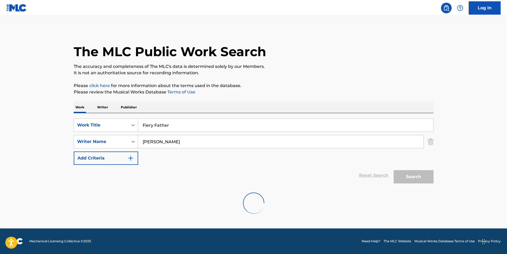
scroll to position [0, 0]
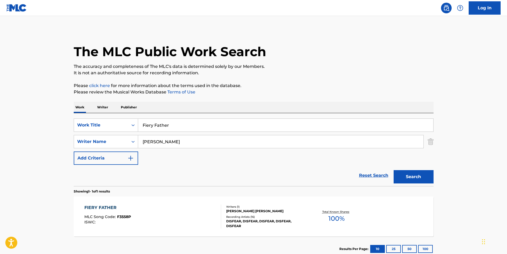
click at [127, 225] on div "FIERY FATHER MLC Song Code : F3558P ISWC :" at bounding box center [107, 216] width 47 height 24
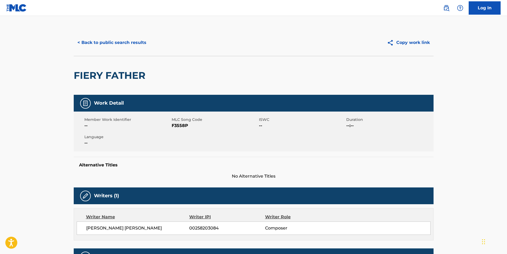
click at [183, 124] on span "F3558P" at bounding box center [215, 125] width 86 height 6
click at [182, 126] on span "F3558P" at bounding box center [215, 125] width 86 height 6
copy span "F3558P"
click at [112, 44] on button "< Back to public search results" at bounding box center [112, 42] width 76 height 13
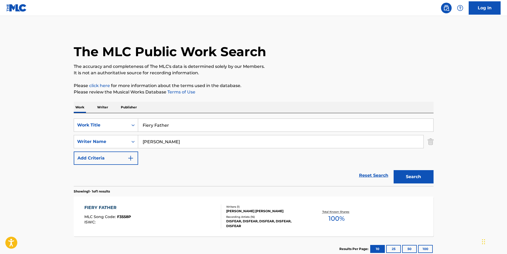
scroll to position [36, 0]
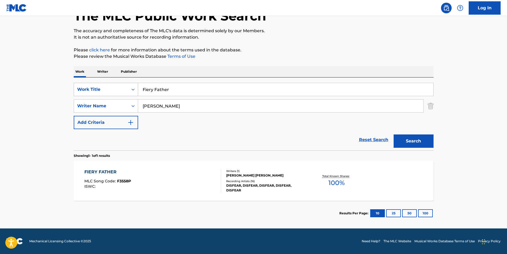
paste input "Razor Hoof"
drag, startPoint x: 183, startPoint y: 90, endPoint x: 94, endPoint y: 94, distance: 88.9
click at [94, 94] on div "SearchWithCriteria76b517dc-745f-4658-9c4a-80c237623184 Work Title Fiery Father" at bounding box center [254, 89] width 360 height 13
type input "Razor Hoof"
drag, startPoint x: 198, startPoint y: 105, endPoint x: 139, endPoint y: 113, distance: 59.3
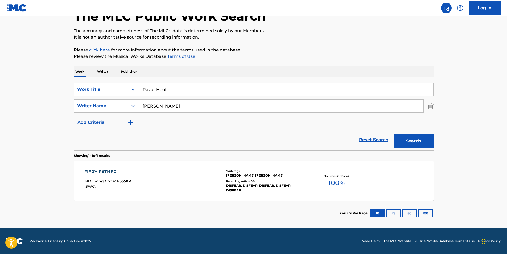
click at [139, 113] on div "SearchWithCriteria76b517dc-745f-4658-9c4a-80c237623184 Work Title Razor Hoof Se…" at bounding box center [254, 106] width 360 height 46
paste input "High On Fire"
click at [400, 147] on button "Search" at bounding box center [414, 140] width 40 height 13
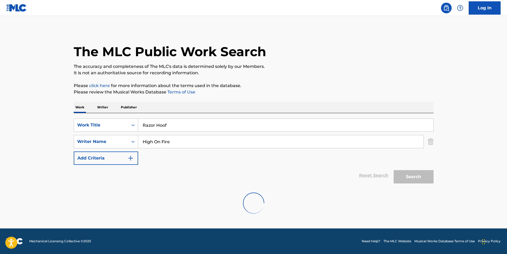
scroll to position [0, 0]
drag, startPoint x: 186, startPoint y: 138, endPoint x: 121, endPoint y: 140, distance: 64.4
click at [121, 140] on div "SearchWithCriteriae3782f5a-b78e-4740-be2a-09694e289767 Writer Name High On Fire" at bounding box center [254, 141] width 360 height 13
paste input "[PERSON_NAME]"
click at [287, 78] on div "The MLC Public Work Search The accuracy and completeness of The MLC's data is d…" at bounding box center [253, 115] width 373 height 173
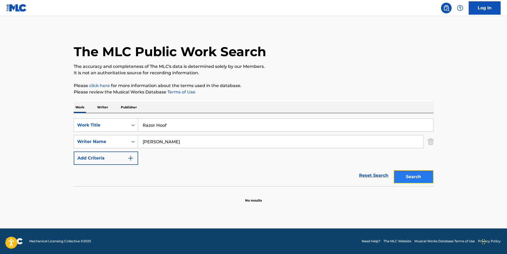
click at [416, 180] on button "Search" at bounding box center [414, 176] width 40 height 13
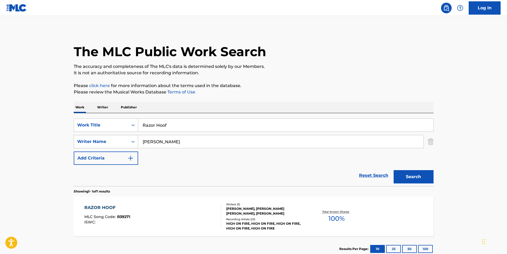
paste input "[PERSON_NAME]"
drag, startPoint x: 228, startPoint y: 143, endPoint x: 125, endPoint y: 137, distance: 103.5
click at [80, 149] on div "SearchWithCriteria76b517dc-745f-4658-9c4a-80c237623184 Work Title Razor Hoof Se…" at bounding box center [254, 141] width 360 height 46
click at [242, 99] on div "The MLC Public Work Search The accuracy and completeness of The MLC's data is d…" at bounding box center [253, 145] width 373 height 232
click at [409, 179] on button "Search" at bounding box center [414, 176] width 40 height 13
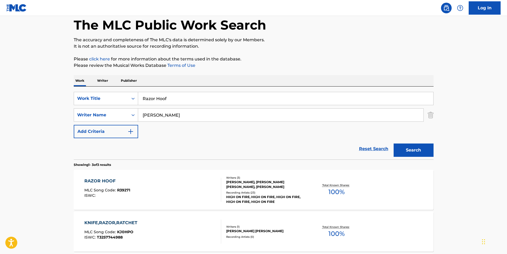
scroll to position [53, 0]
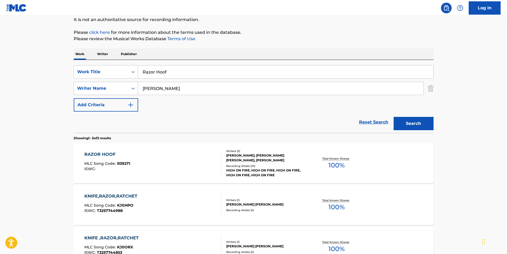
drag, startPoint x: 197, startPoint y: 92, endPoint x: 109, endPoint y: 92, distance: 87.5
click at [109, 92] on div "SearchWithCriteriae3782f5a-b78e-4740-be2a-09694e289767 Writer Name [PERSON_NAME]" at bounding box center [254, 88] width 360 height 13
paste input "[PERSON_NAME]"
type input "[PERSON_NAME]"
click at [403, 122] on button "Search" at bounding box center [414, 123] width 40 height 13
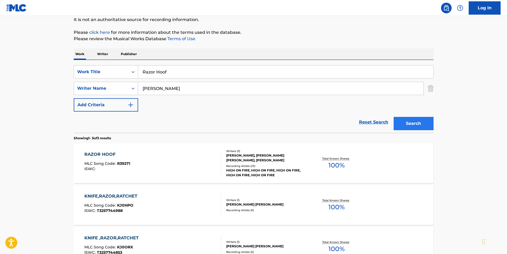
scroll to position [0, 0]
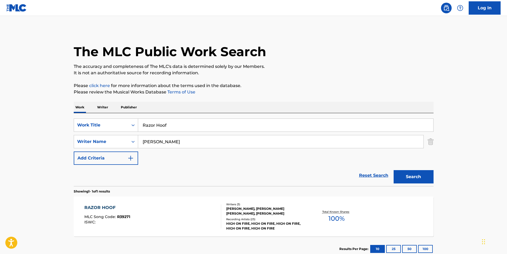
click at [166, 206] on div "RAZOR HOOF MLC Song Code : R39271 ISWC :" at bounding box center [152, 216] width 137 height 24
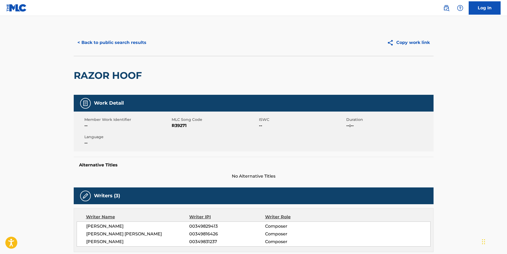
click at [176, 125] on span "R39271" at bounding box center [215, 125] width 86 height 6
copy span "R39271"
click at [140, 47] on button "< Back to public search results" at bounding box center [112, 42] width 76 height 13
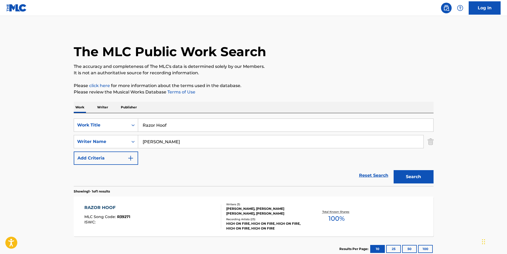
click at [174, 224] on div "RAZOR HOOF MLC Song Code : R39271 ISWC :" at bounding box center [152, 216] width 137 height 24
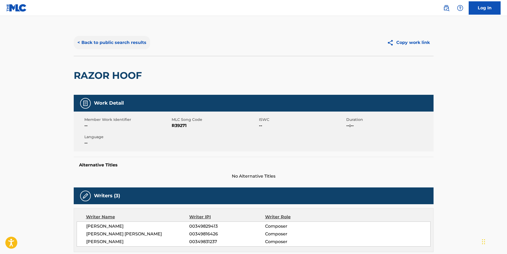
click at [148, 40] on button "< Back to public search results" at bounding box center [112, 42] width 76 height 13
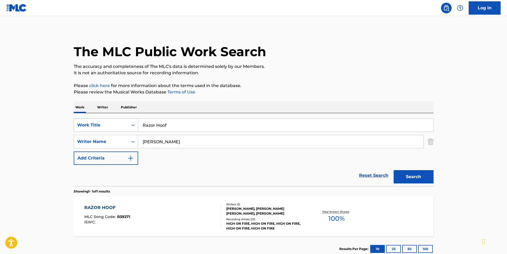
drag, startPoint x: 195, startPoint y: 126, endPoint x: 94, endPoint y: 129, distance: 100.6
click at [94, 129] on div "SearchWithCriteria76b517dc-745f-4658-9c4a-80c237623184 Work Title Razor Hoof" at bounding box center [254, 124] width 360 height 13
paste input "Drown in [GEOGRAPHIC_DATA]"
type input "Drown in [GEOGRAPHIC_DATA]"
drag, startPoint x: 205, startPoint y: 147, endPoint x: 127, endPoint y: 155, distance: 78.8
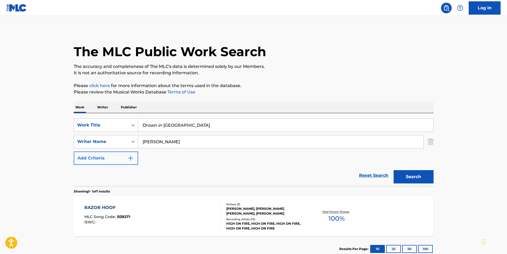
click at [95, 154] on div "SearchWithCriteria76b517dc-745f-4658-9c4a-80c237623184 Work Title Drown in Havo…" at bounding box center [254, 141] width 360 height 46
paste input "Cytotoxin"
click at [406, 182] on button "Search" at bounding box center [414, 176] width 40 height 13
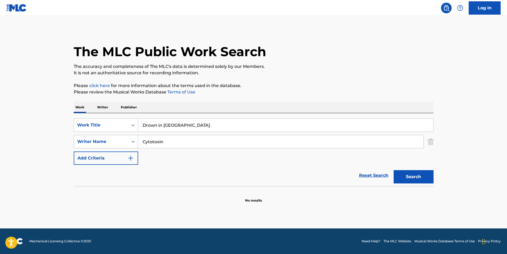
paste input "[PERSON_NAME]"
drag, startPoint x: 234, startPoint y: 139, endPoint x: 110, endPoint y: 143, distance: 124.6
click at [107, 143] on div "SearchWithCriteriae3782f5a-b78e-4740-be2a-09694e289767 Writer Name [PERSON_NAME]" at bounding box center [254, 141] width 360 height 13
click at [404, 181] on button "Search" at bounding box center [414, 176] width 40 height 13
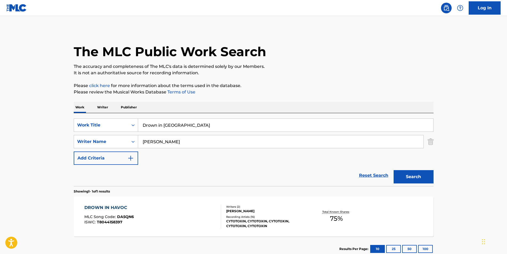
paste input "[PERSON_NAME]"
type input "[PERSON_NAME]"
click at [336, 87] on p "Please click here for more information about the terms used in the database." at bounding box center [254, 85] width 360 height 6
click at [421, 173] on button "Search" at bounding box center [414, 176] width 40 height 13
click at [102, 210] on div "DROWN IN HAVOC" at bounding box center [108, 207] width 49 height 6
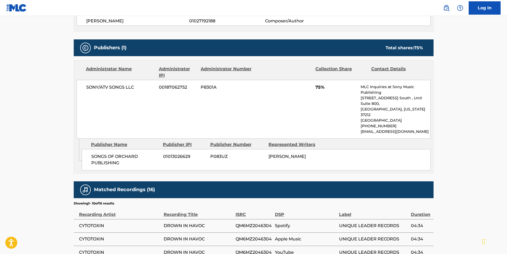
scroll to position [239, 0]
